Goal: Navigation & Orientation: Find specific page/section

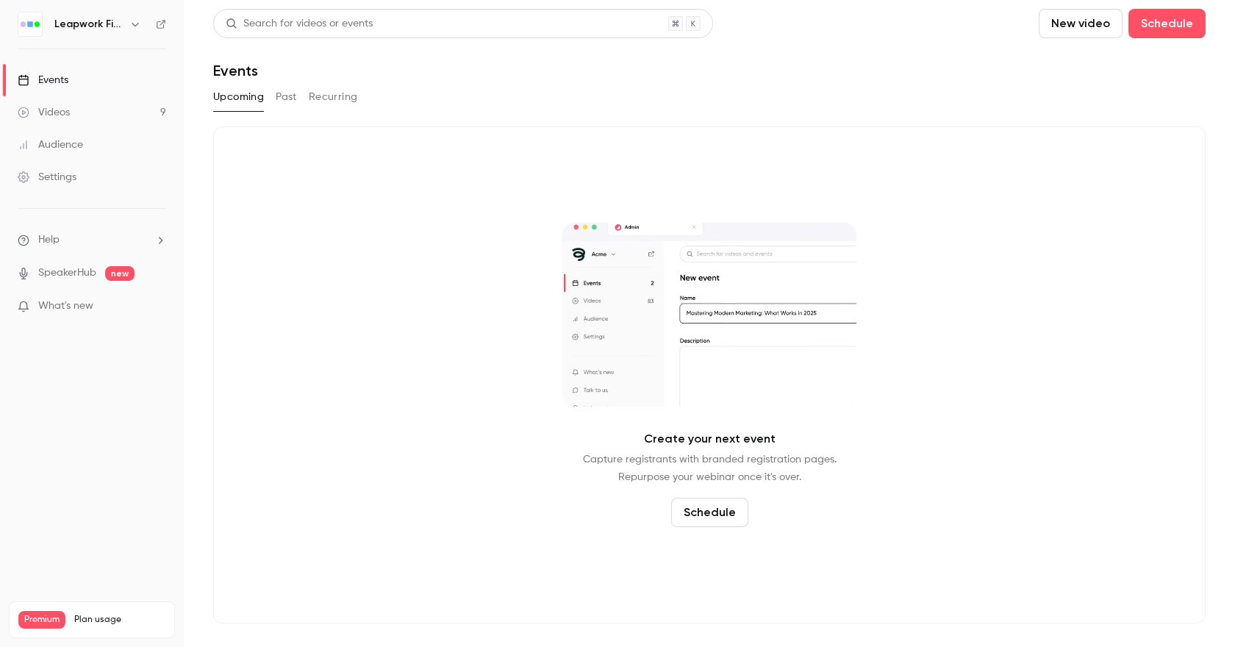
click at [285, 99] on button "Past" at bounding box center [286, 97] width 21 height 24
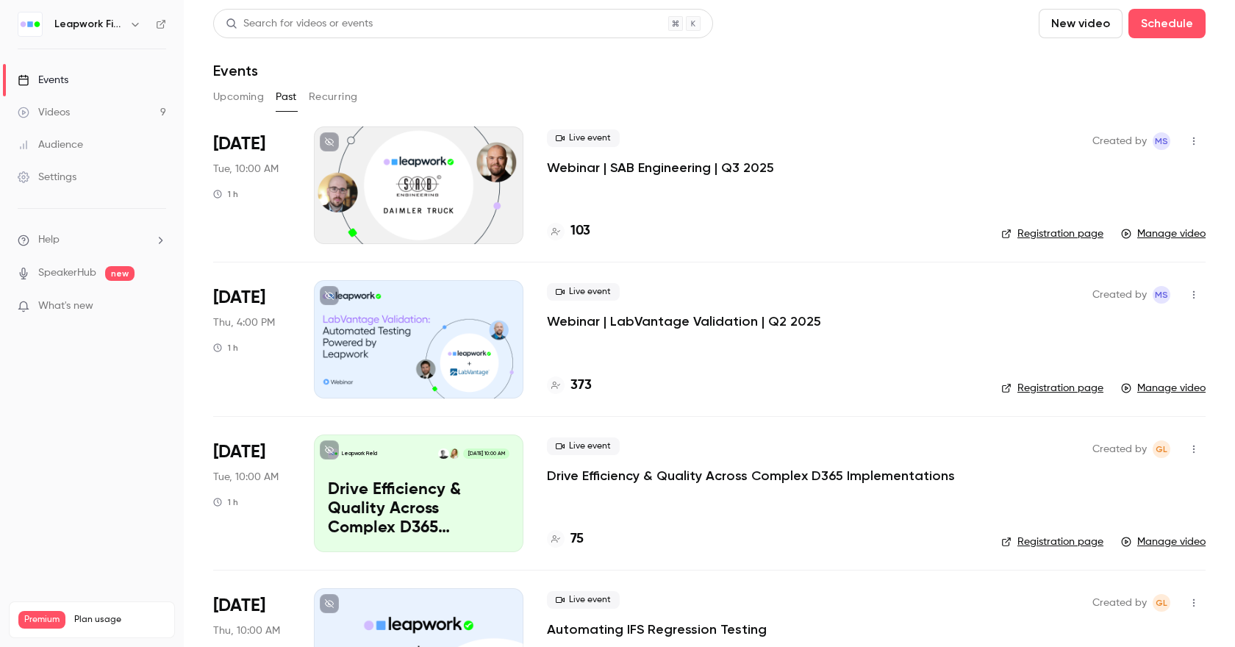
click at [231, 101] on button "Upcoming" at bounding box center [238, 97] width 51 height 24
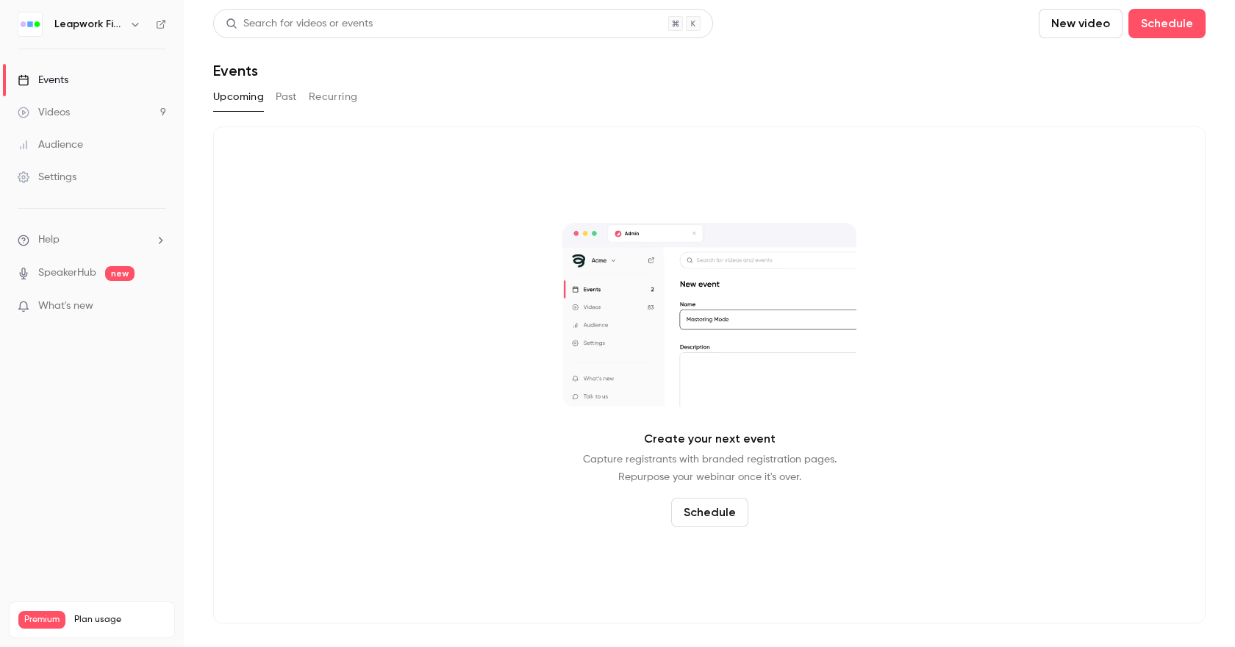
click at [101, 27] on h6 "Leapwork Field" at bounding box center [88, 24] width 69 height 15
click at [130, 21] on icon "button" at bounding box center [135, 24] width 12 height 12
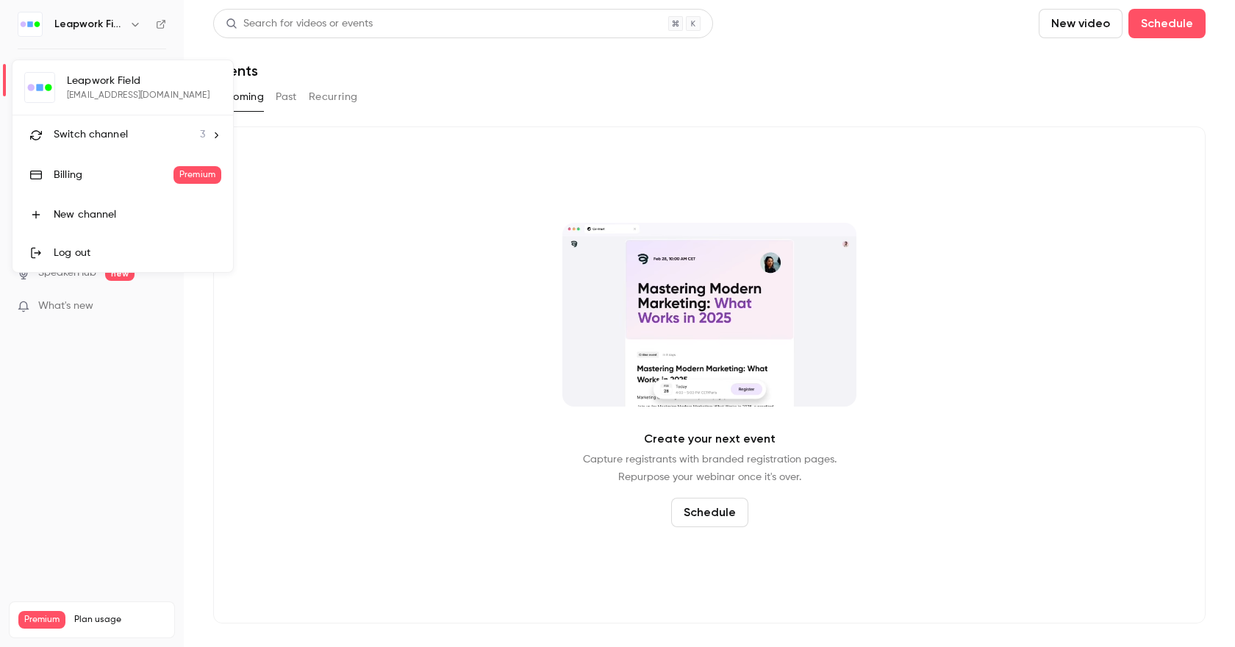
click at [115, 122] on li "Switch channel 3" at bounding box center [122, 134] width 220 height 39
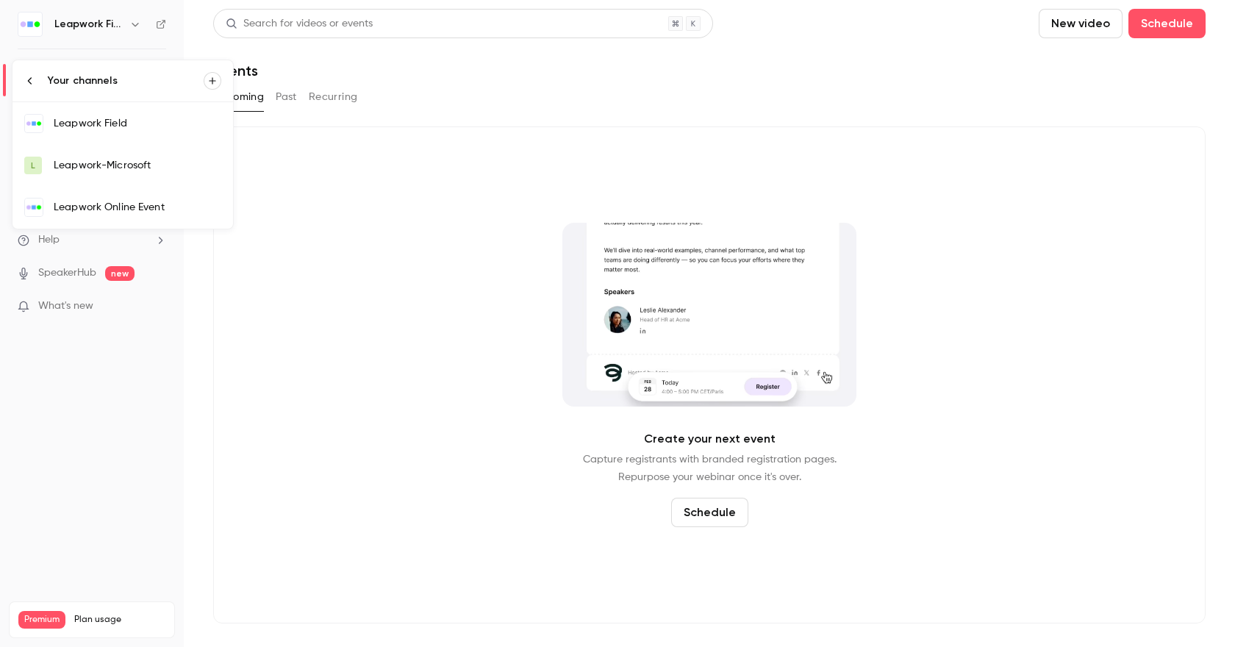
click at [152, 200] on div "Leapwork Online Event" at bounding box center [138, 207] width 168 height 15
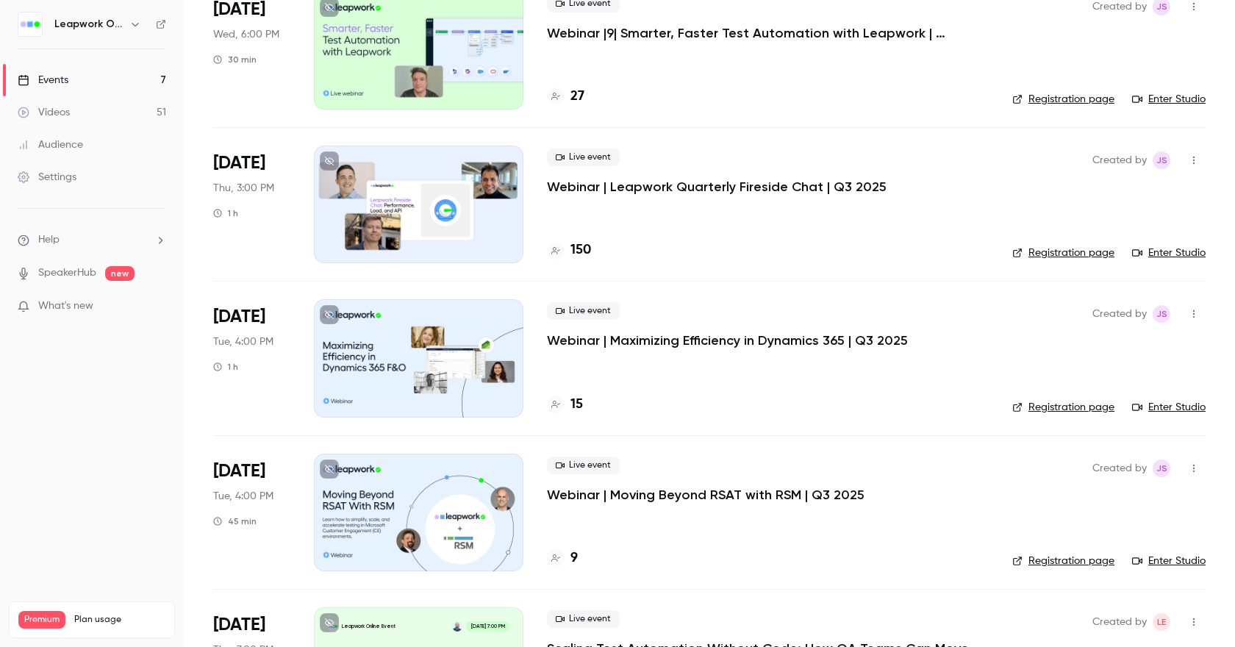
scroll to position [446, 0]
